Goal: Task Accomplishment & Management: Use online tool/utility

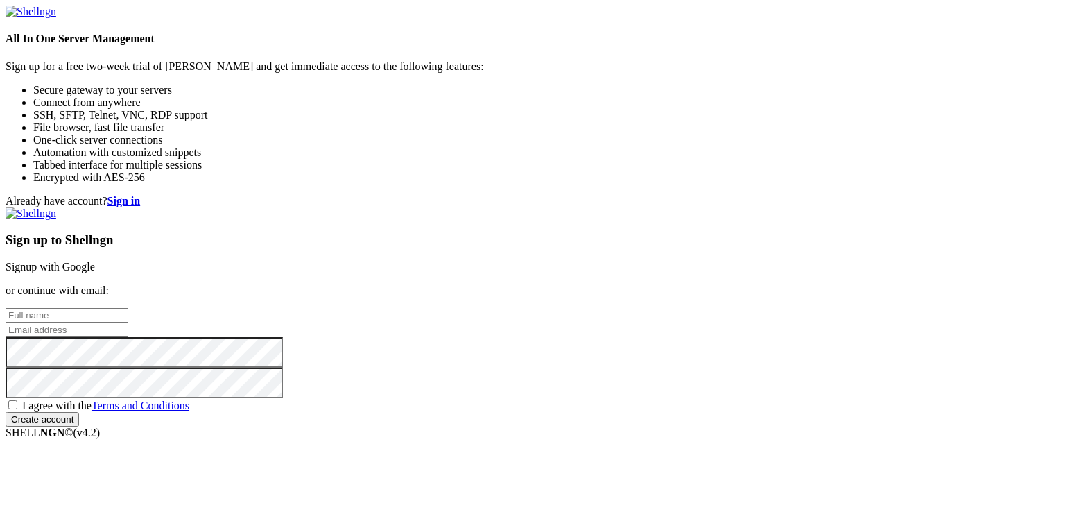
click at [95, 261] on link "Signup with Google" at bounding box center [50, 267] width 89 height 12
click at [128, 308] on input "text" at bounding box center [67, 315] width 123 height 15
type input "Joseph Kalingrad"
click at [128, 322] on input "email" at bounding box center [67, 329] width 123 height 15
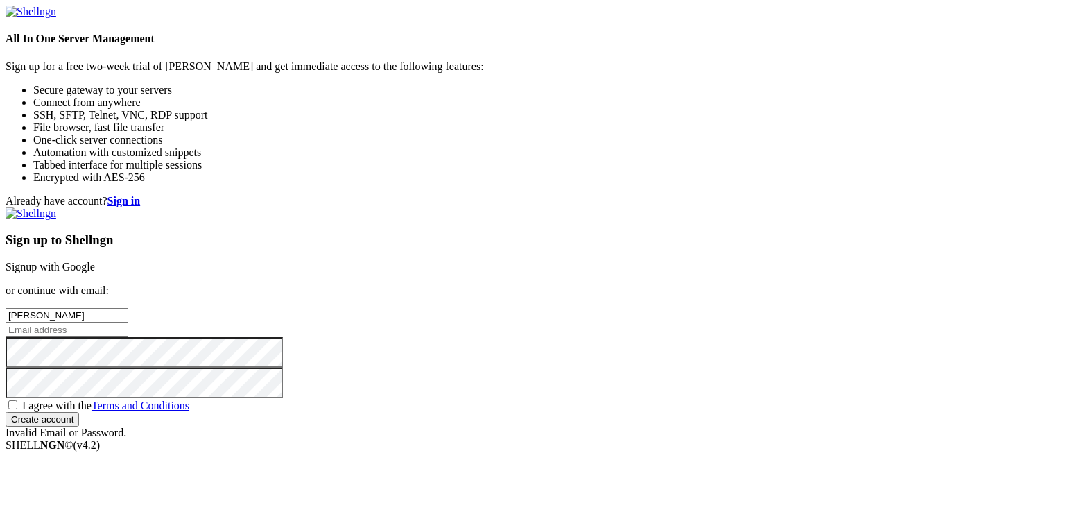
type input "[EMAIL_ADDRESS][DOMAIN_NAME]"
click at [189, 399] on span "I agree with the Terms and Conditions" at bounding box center [105, 405] width 167 height 12
click at [17, 400] on input "I agree with the Terms and Conditions" at bounding box center [12, 404] width 9 height 9
checkbox input "true"
click at [79, 414] on input "Create account" at bounding box center [42, 419] width 73 height 15
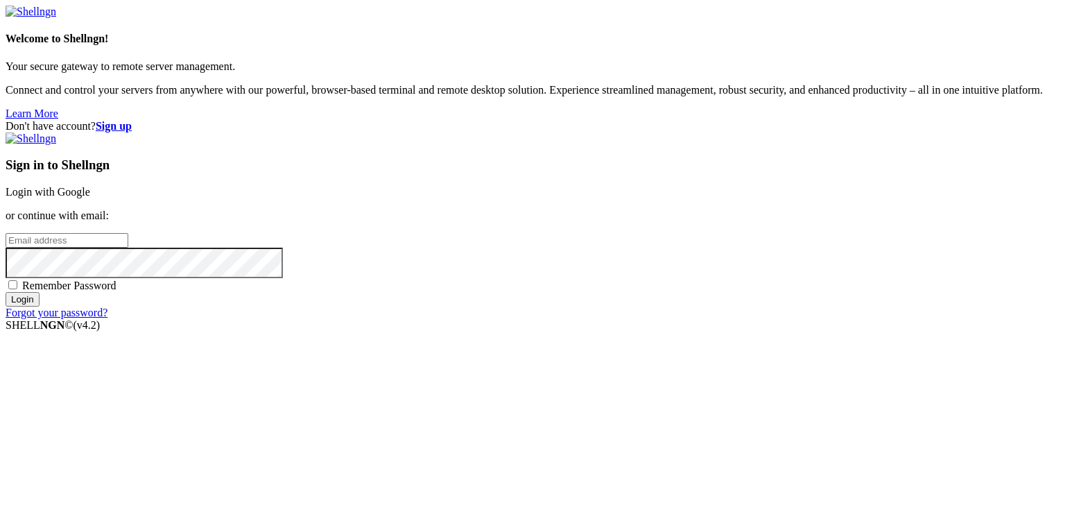
type input "[EMAIL_ADDRESS][DOMAIN_NAME]"
click at [40, 306] on input "Login" at bounding box center [23, 299] width 34 height 15
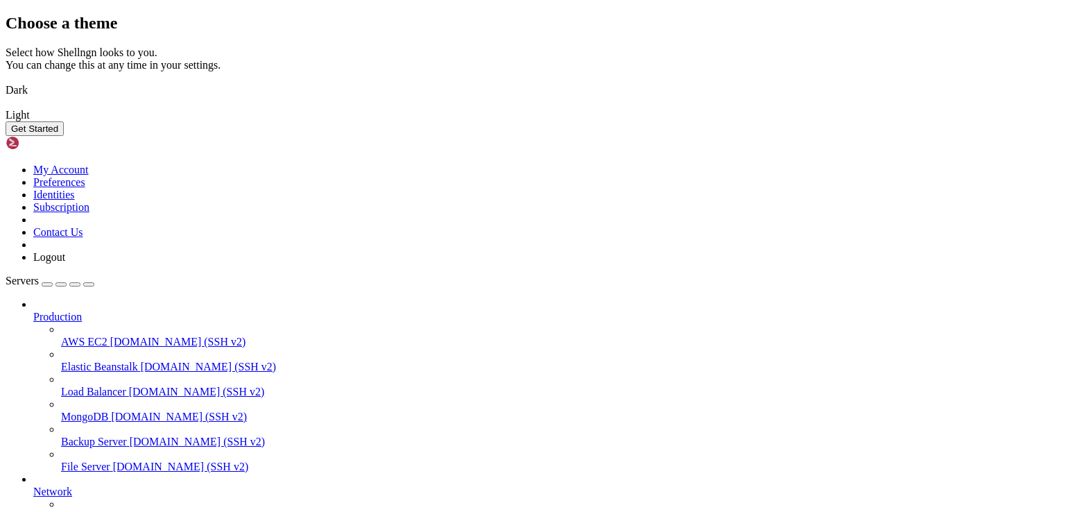
click at [6, 81] on img at bounding box center [6, 81] width 0 height 0
click at [64, 136] on button "Get Started" at bounding box center [35, 128] width 58 height 15
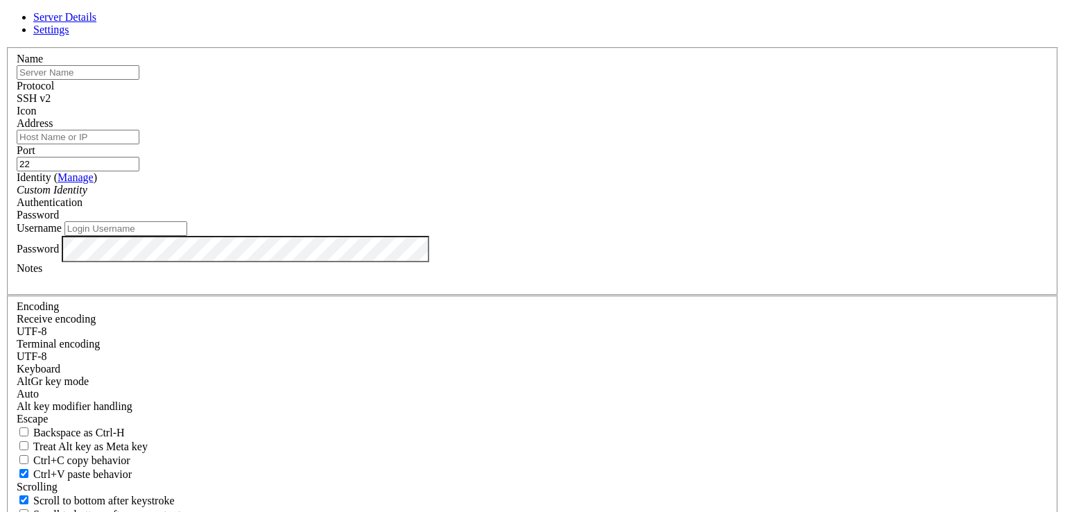
type input "[EMAIL_ADDRESS][DOMAIN_NAME]"
click at [139, 144] on input "Address" at bounding box center [78, 137] width 123 height 15
type input "[DOMAIN_NAME]"
click at [139, 80] on input "text" at bounding box center [78, 72] width 123 height 15
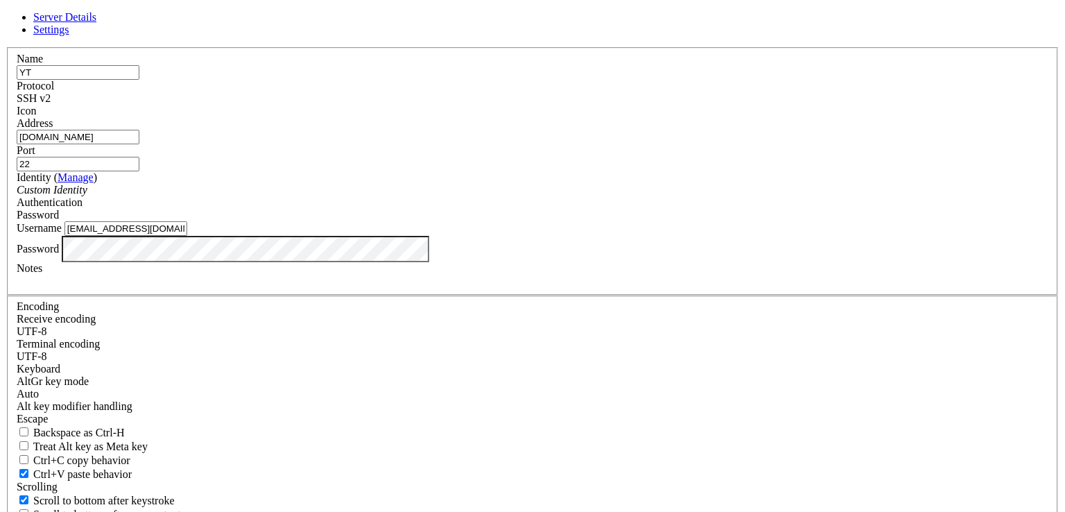
type input "YT"
click at [612, 105] on div "SSH v2" at bounding box center [532, 98] width 1031 height 12
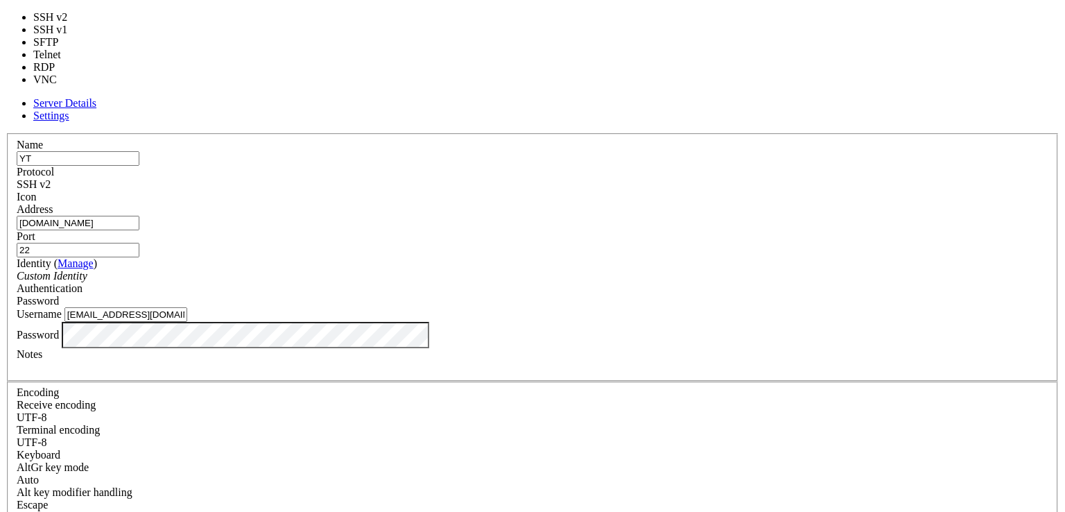
click at [611, 178] on div "SSH v2" at bounding box center [532, 184] width 1031 height 12
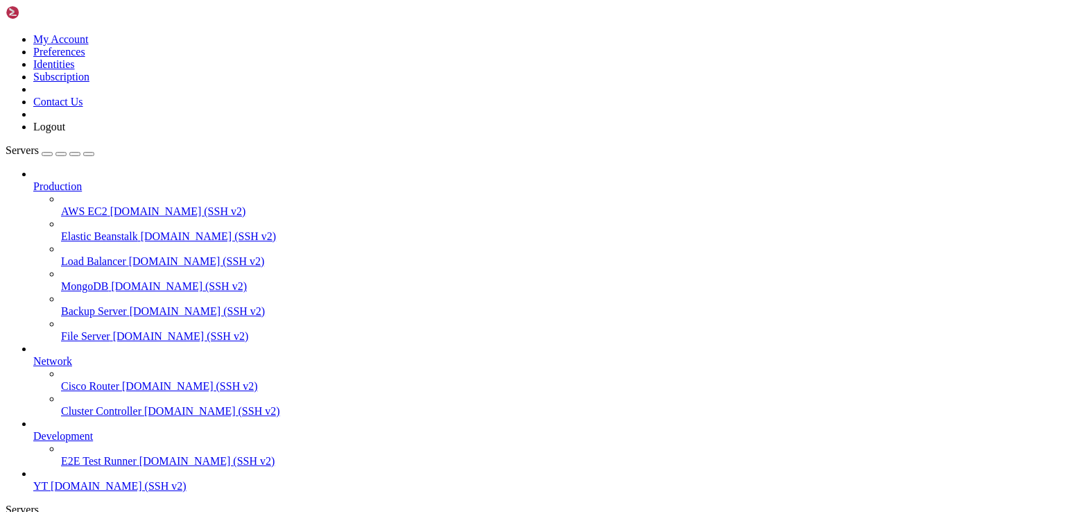
click at [110, 205] on span "[DOMAIN_NAME] (SSH v2)" at bounding box center [178, 211] width 136 height 12
click at [141, 230] on span "[DOMAIN_NAME] (SSH v2)" at bounding box center [209, 236] width 136 height 12
click at [129, 255] on span "[DOMAIN_NAME] (SSH v2)" at bounding box center [197, 261] width 136 height 12
click at [111, 280] on span "[DOMAIN_NAME] (SSH v2)" at bounding box center [179, 286] width 136 height 12
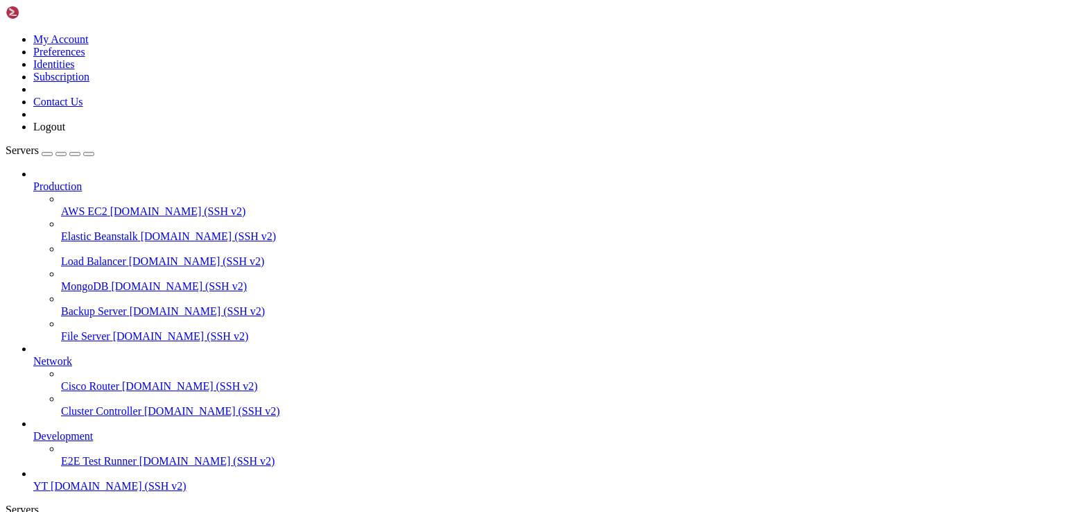
click at [111, 280] on span "[DOMAIN_NAME] (SSH v2)" at bounding box center [179, 286] width 136 height 12
click at [110, 205] on span "[DOMAIN_NAME] (SSH v2)" at bounding box center [178, 211] width 136 height 12
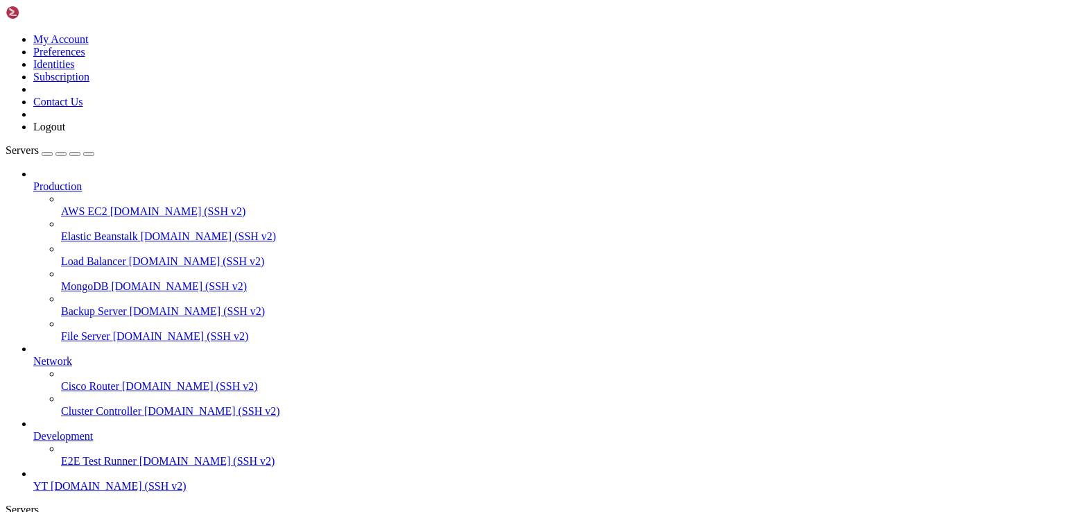
click at [101, 380] on span "Cisco Router" at bounding box center [90, 386] width 58 height 12
click at [80, 480] on link "YT [DOMAIN_NAME] (SSH v2)" at bounding box center [546, 486] width 1026 height 12
click at [48, 480] on span "YT" at bounding box center [40, 486] width 15 height 12
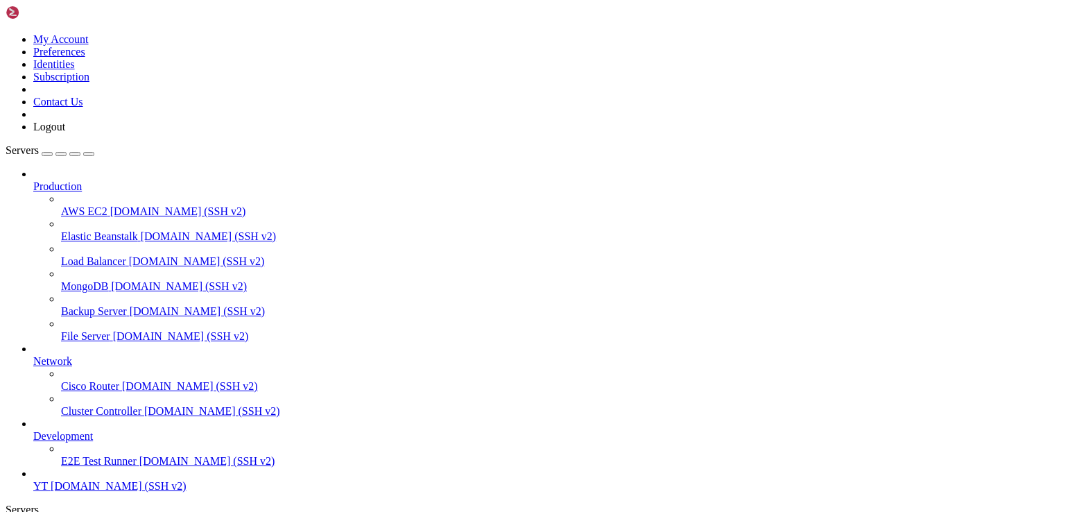
click at [48, 480] on span "YT" at bounding box center [40, 486] width 15 height 12
click at [110, 230] on span "Elastic Beanstalk" at bounding box center [99, 236] width 77 height 12
click at [105, 280] on span "MongoDB" at bounding box center [84, 286] width 47 height 12
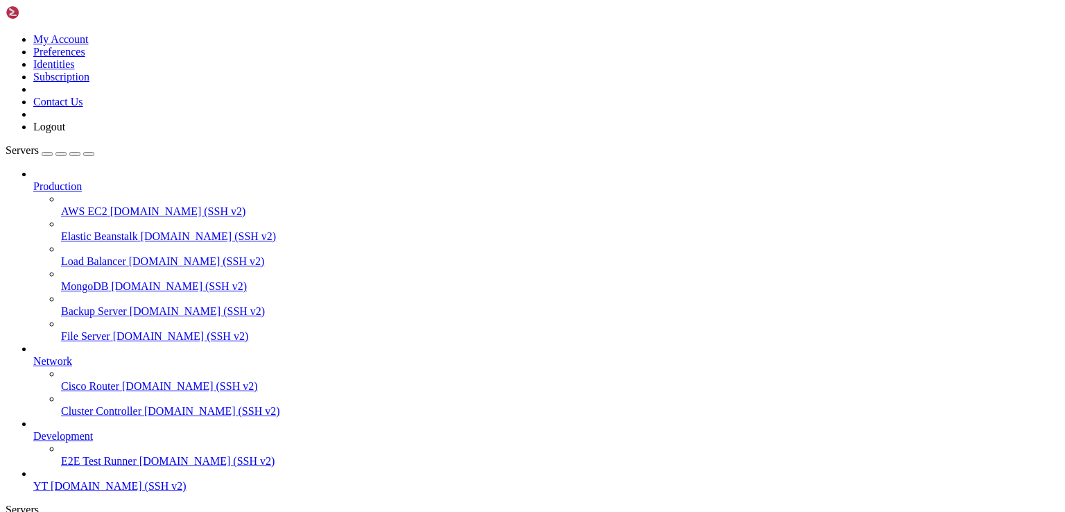
click at [105, 280] on span "MongoDB" at bounding box center [84, 286] width 47 height 12
click at [111, 280] on span "[DOMAIN_NAME] (SSH v2)" at bounding box center [179, 286] width 136 height 12
click at [125, 205] on span "[DOMAIN_NAME] (SSH v2)" at bounding box center [178, 211] width 136 height 12
click at [126, 205] on span "[DOMAIN_NAME] (SSH v2)" at bounding box center [178, 211] width 136 height 12
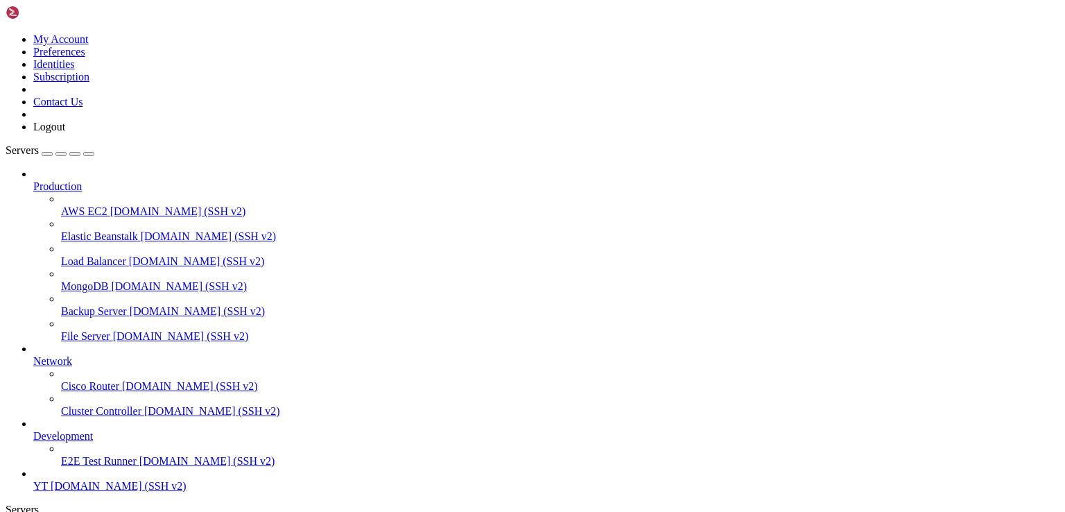
click at [122, 380] on span "[DOMAIN_NAME] (SSH v2)" at bounding box center [190, 386] width 136 height 12
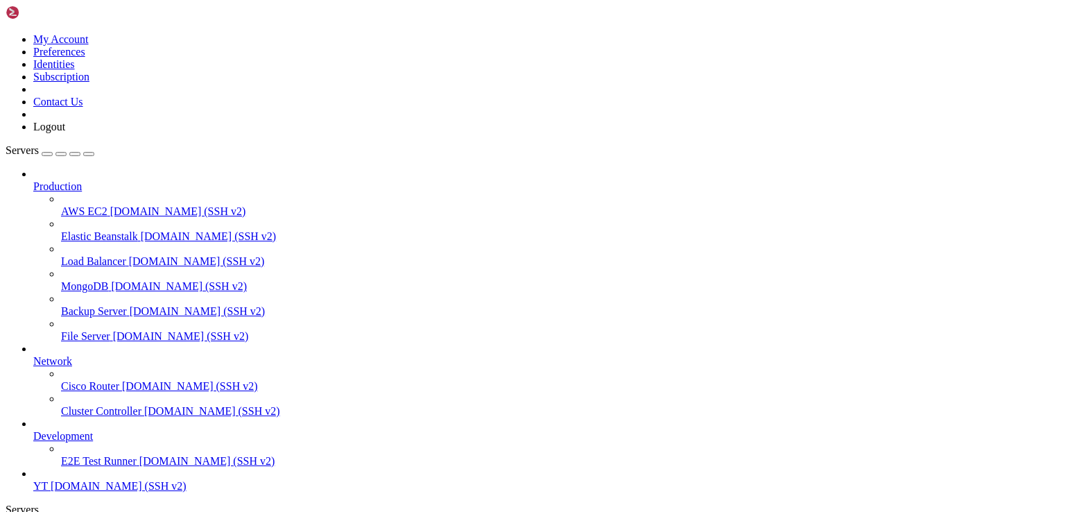
drag, startPoint x: 250, startPoint y: 1682, endPoint x: 329, endPoint y: 1684, distance: 79.0
